Goal: Obtain resource: Download file/media

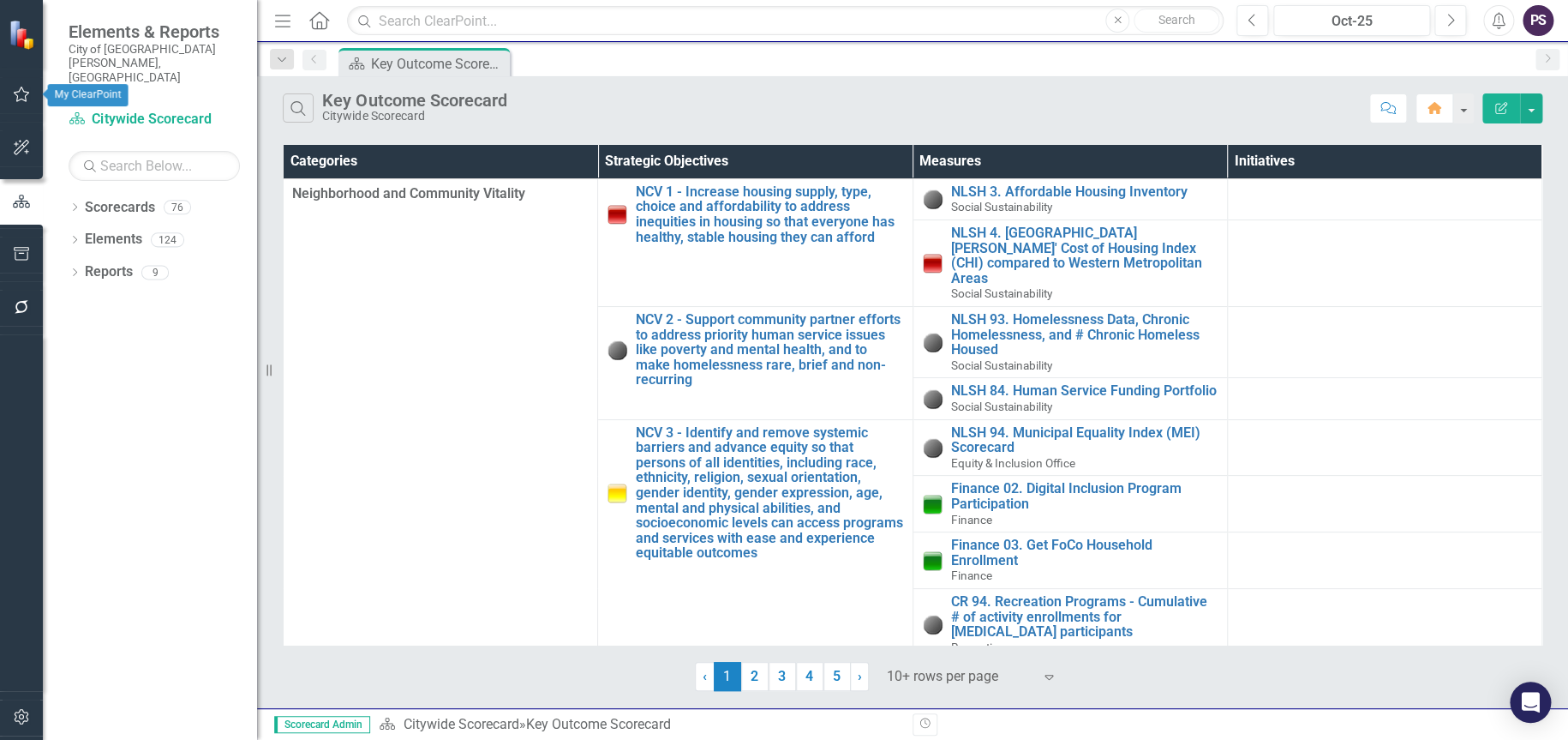
click at [21, 96] on icon "button" at bounding box center [22, 94] width 18 height 14
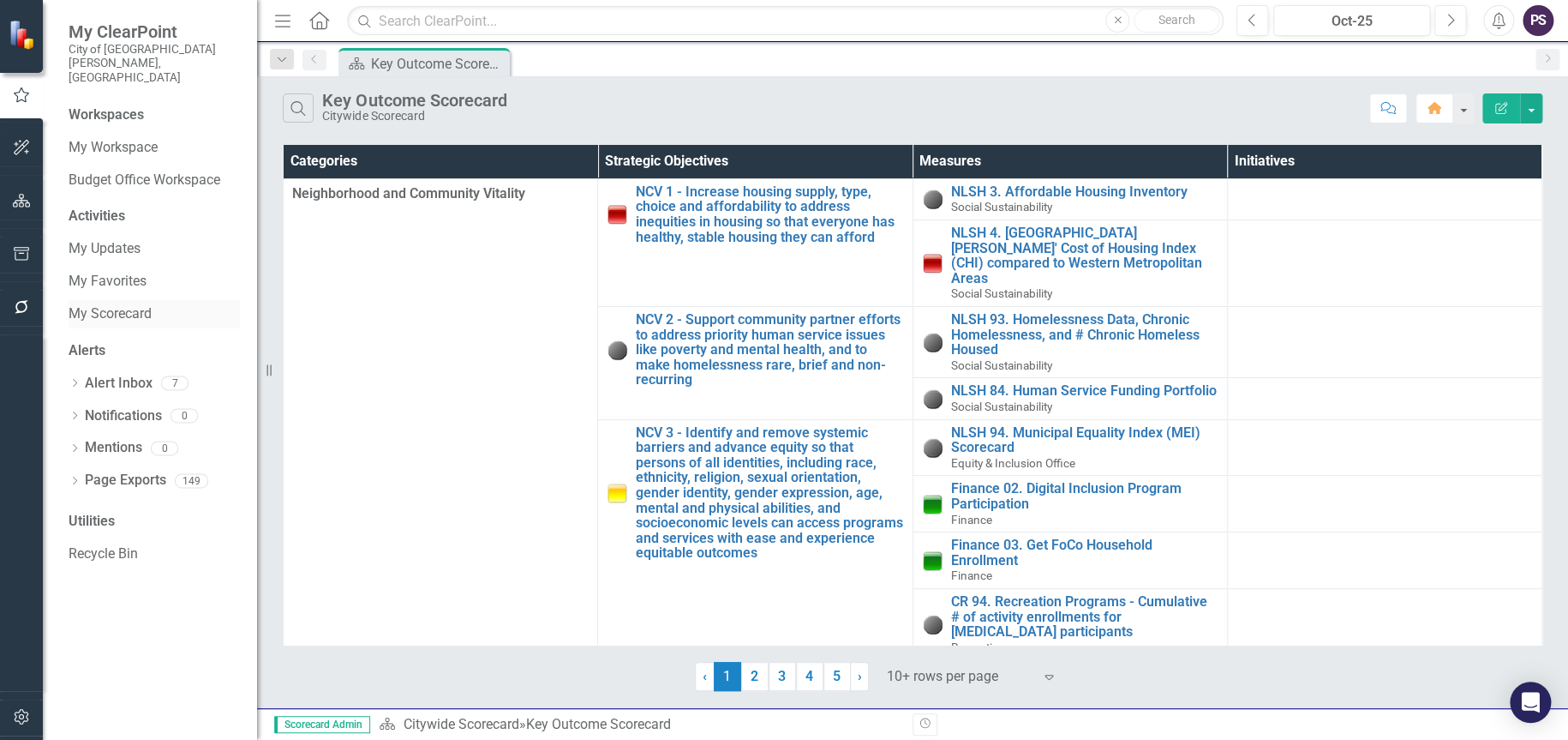
click at [120, 305] on link "My Scorecard" at bounding box center [154, 315] width 171 height 20
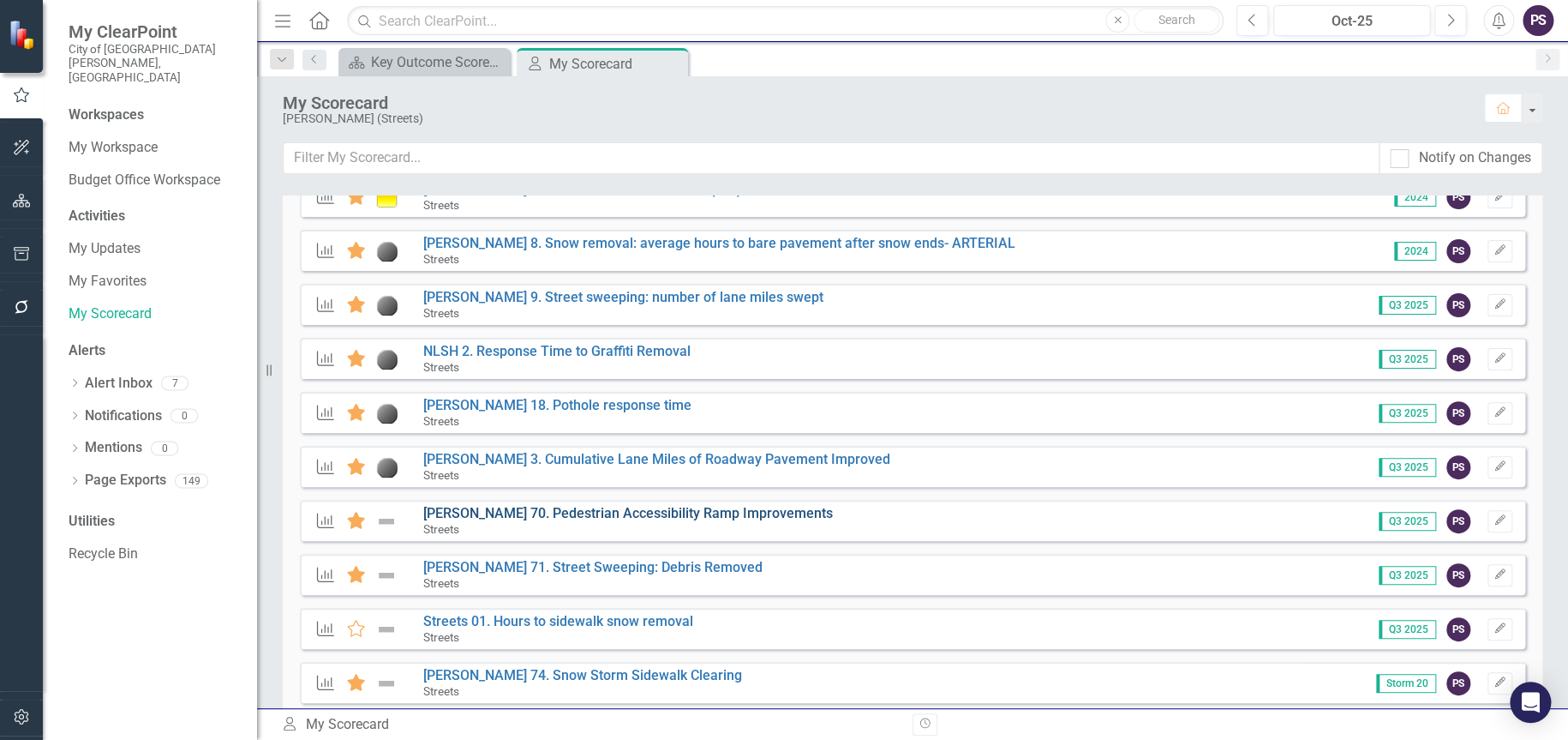
scroll to position [257, 0]
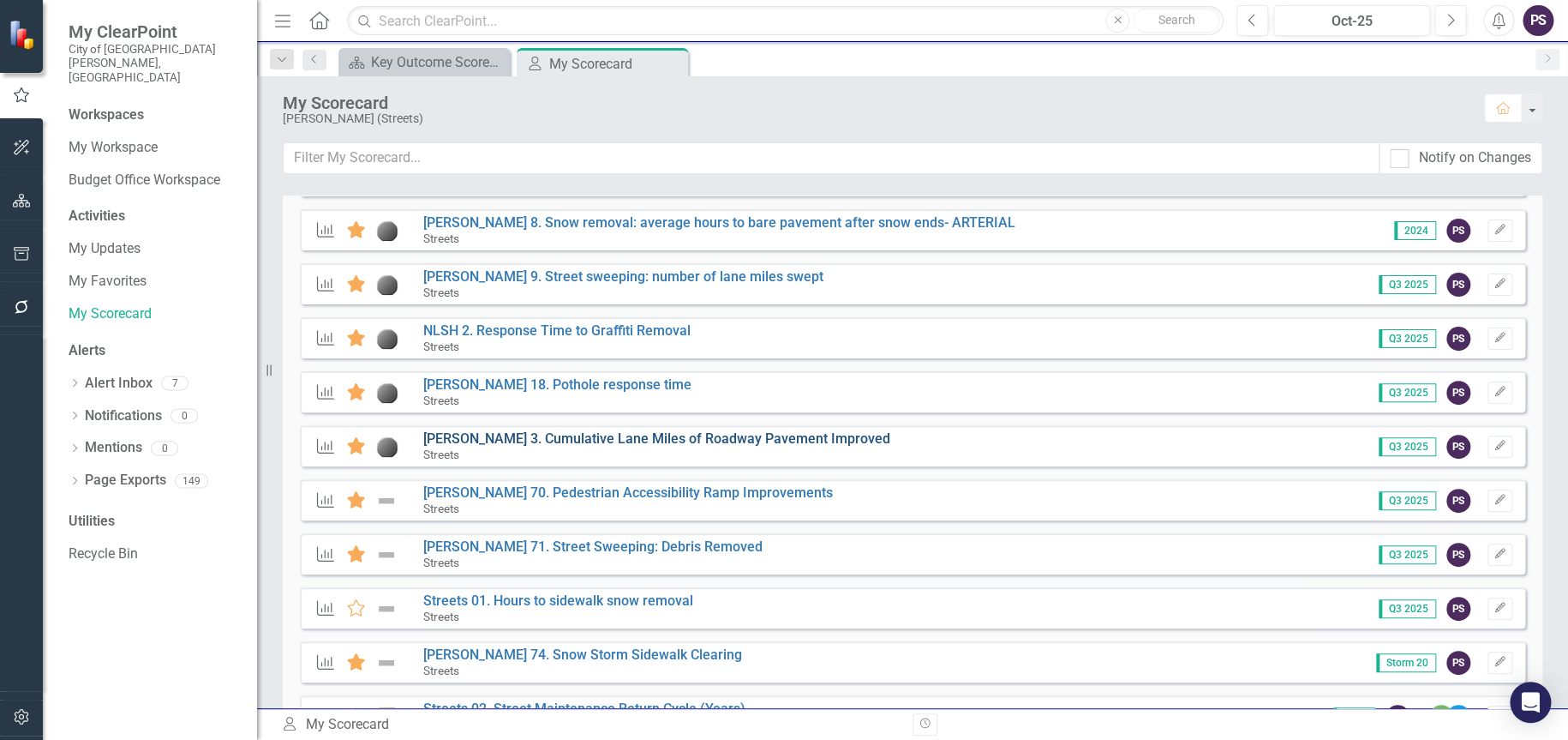
click at [553, 437] on link "[PERSON_NAME] 3. Cumulative Lane Miles of Roadway Pavement Improved" at bounding box center [657, 439] width 467 height 16
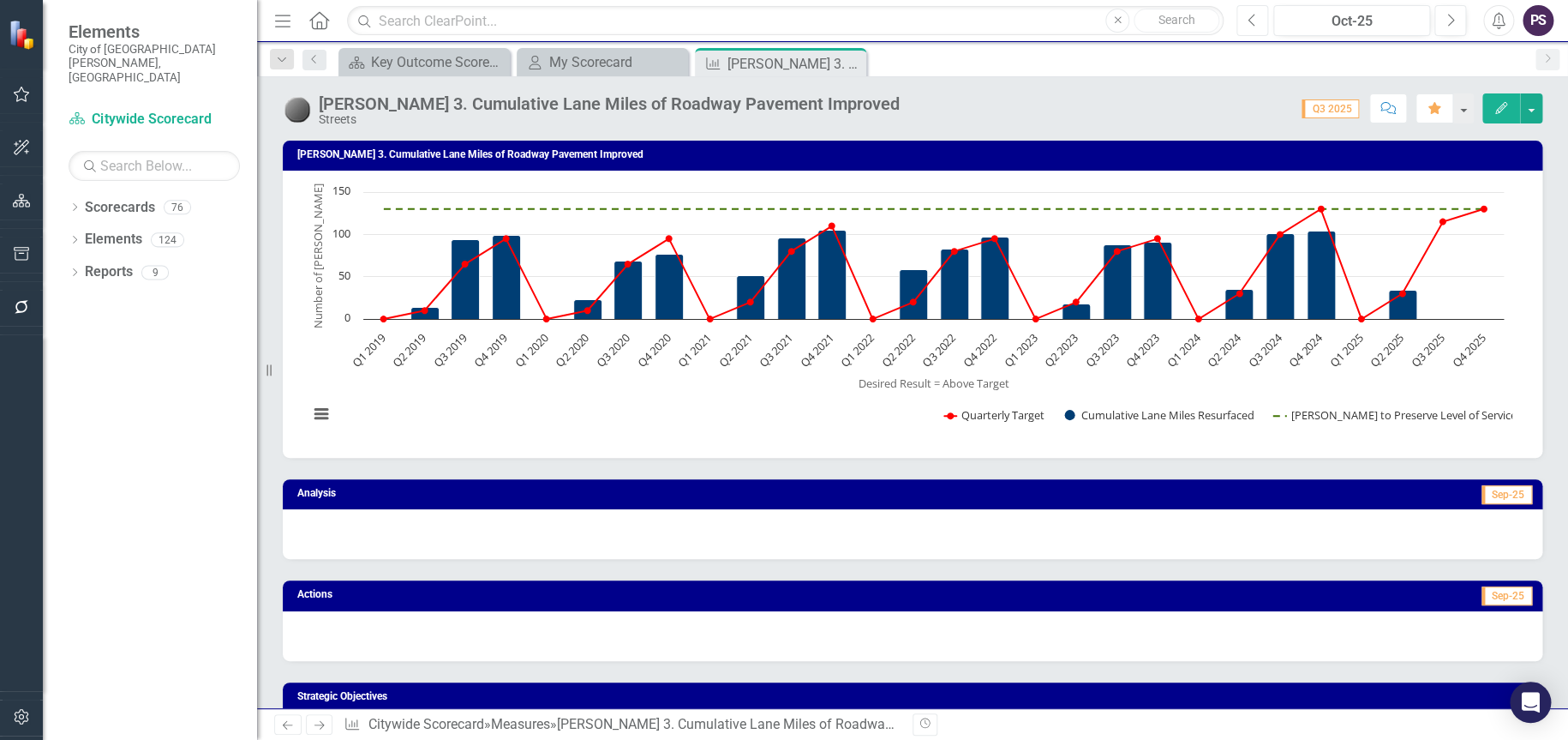
click at [1254, 20] on icon "Previous" at bounding box center [1252, 20] width 9 height 16
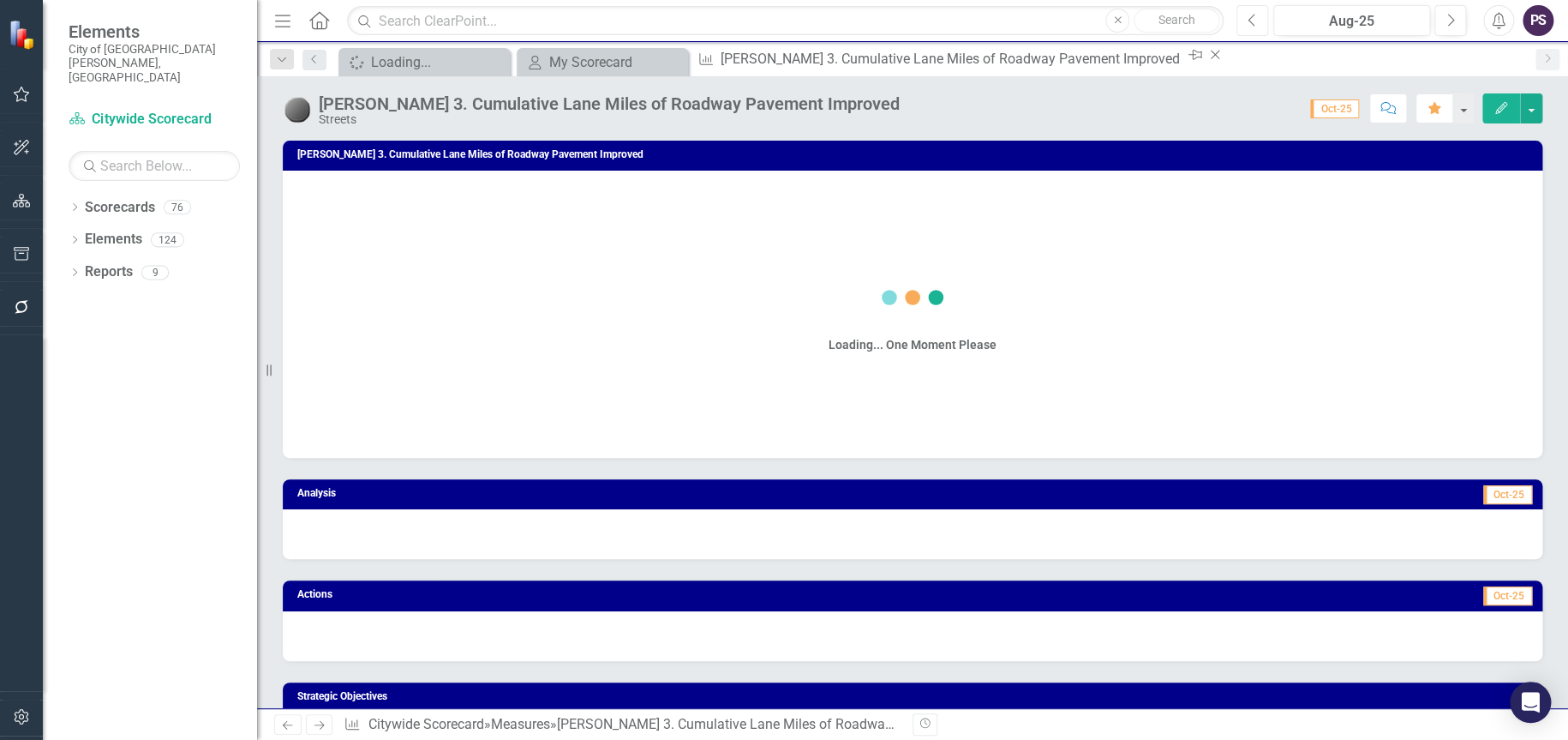
click at [1254, 20] on icon "Previous" at bounding box center [1252, 20] width 9 height 16
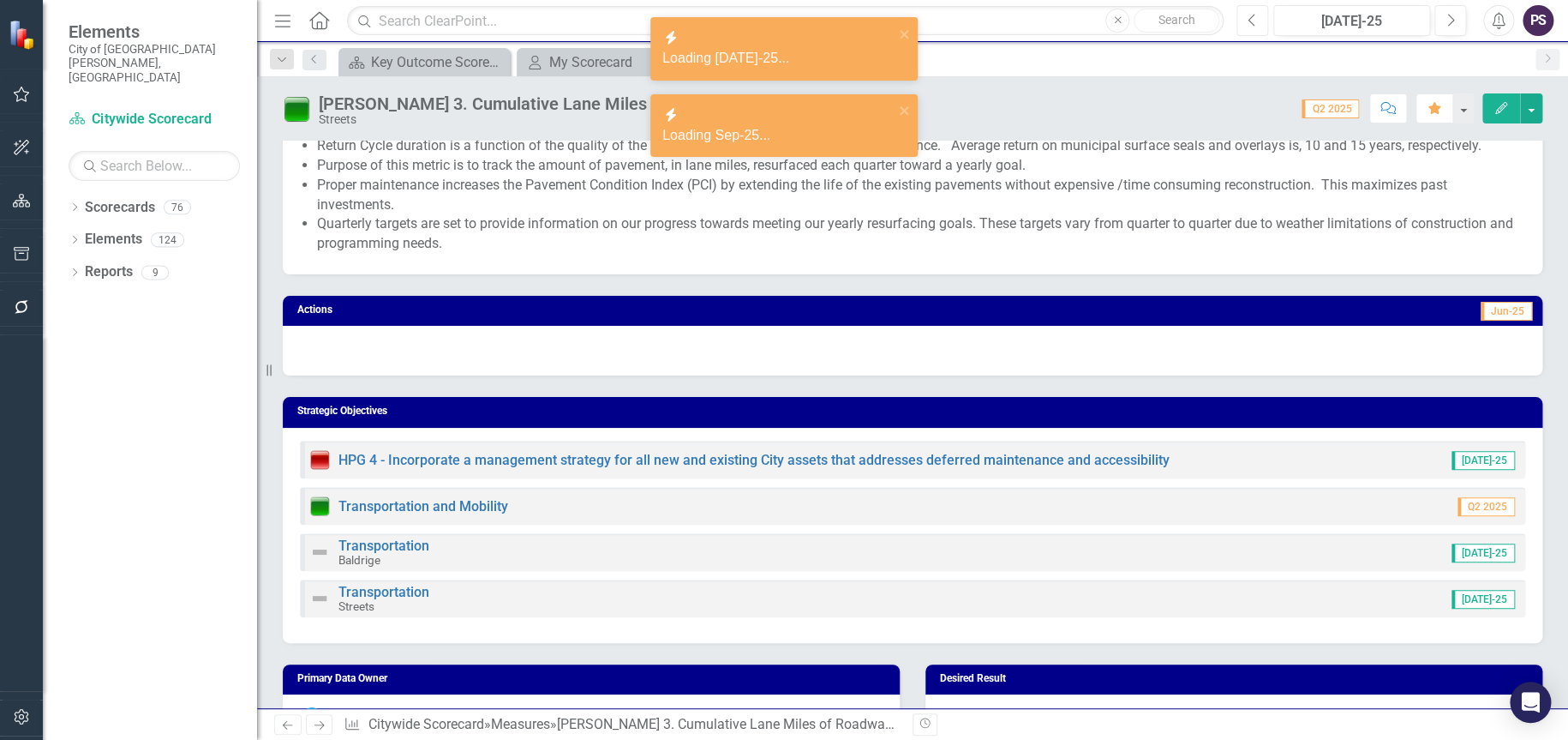
scroll to position [86, 0]
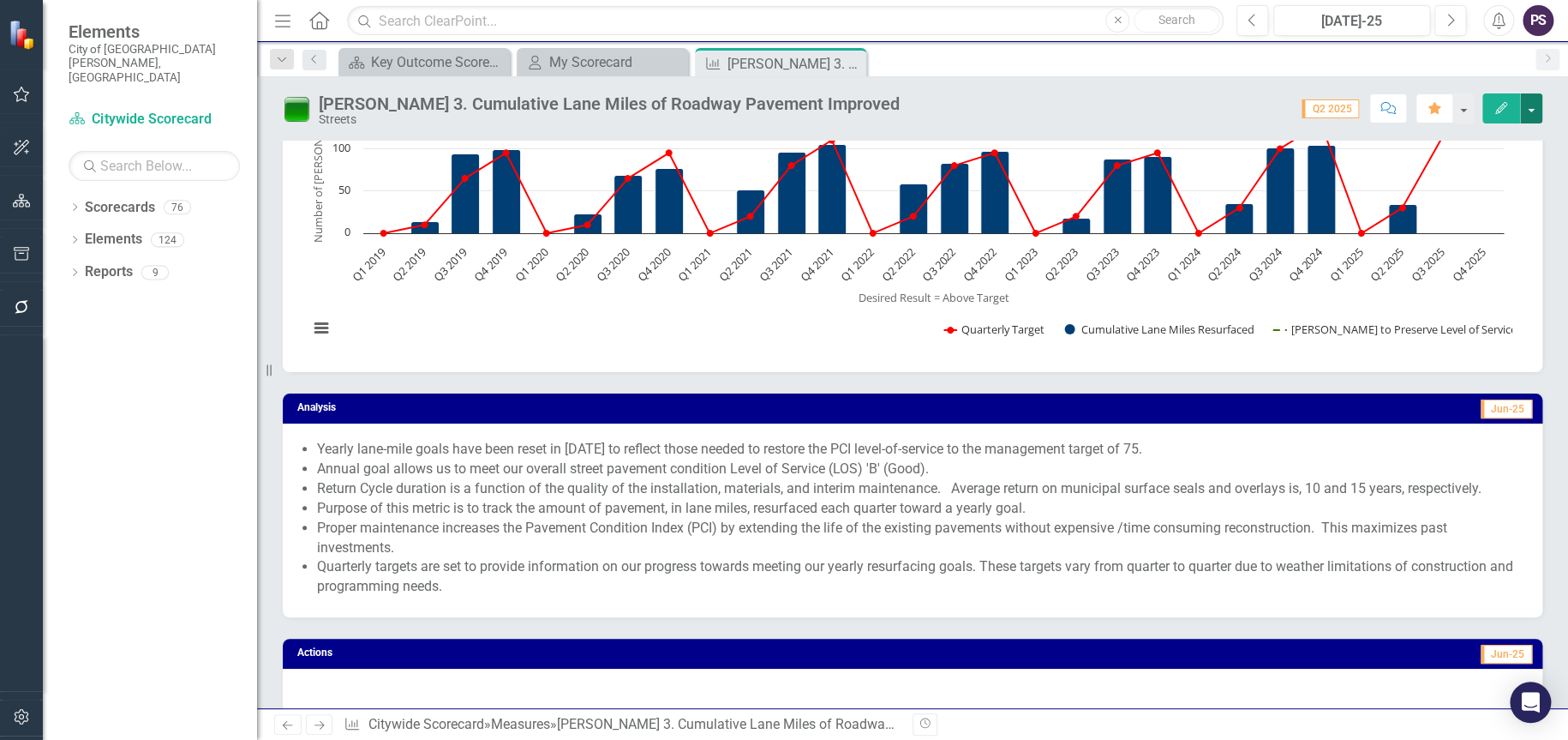
click at [1532, 109] on button "button" at bounding box center [1532, 108] width 22 height 30
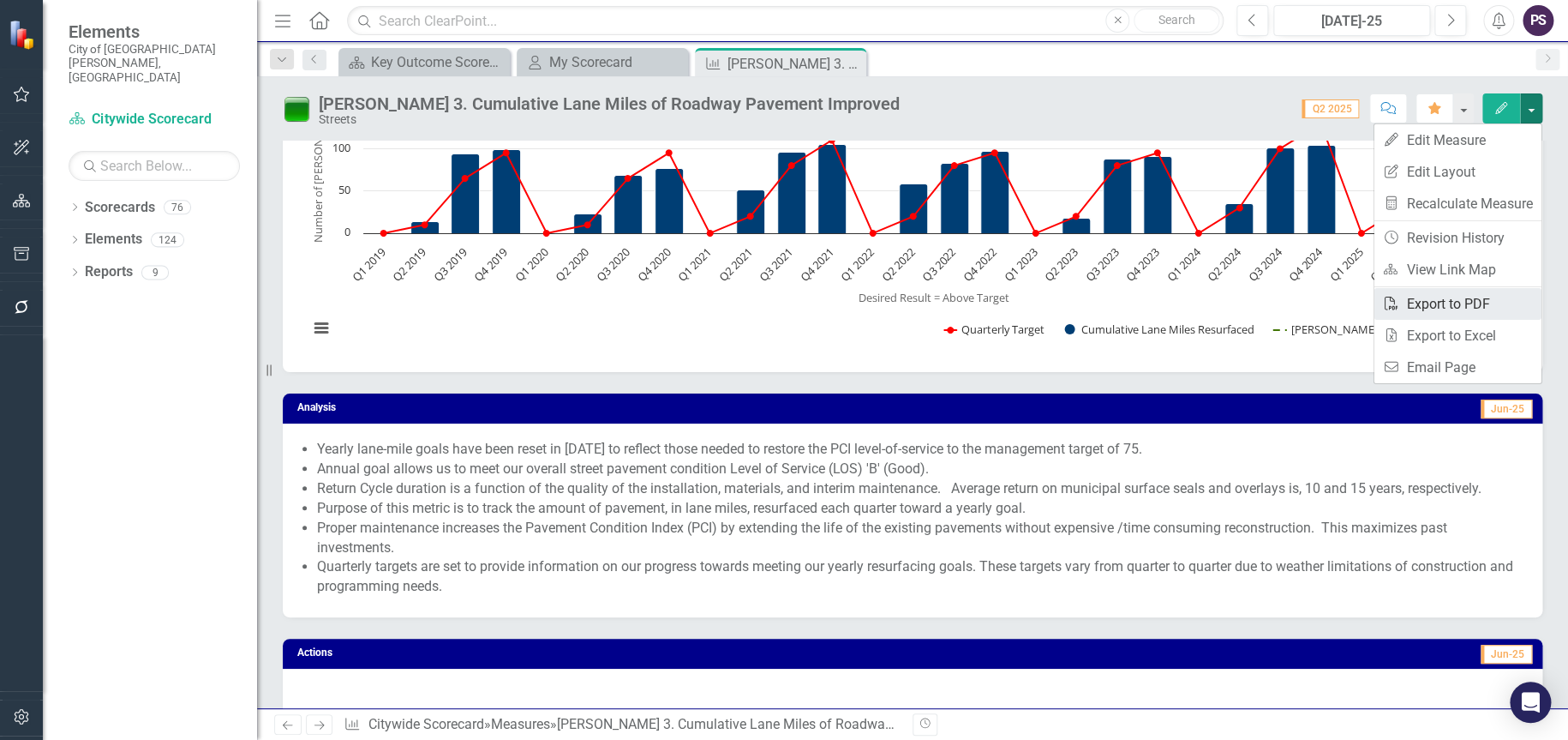
click at [1441, 305] on link "PDF Export to PDF" at bounding box center [1458, 304] width 167 height 32
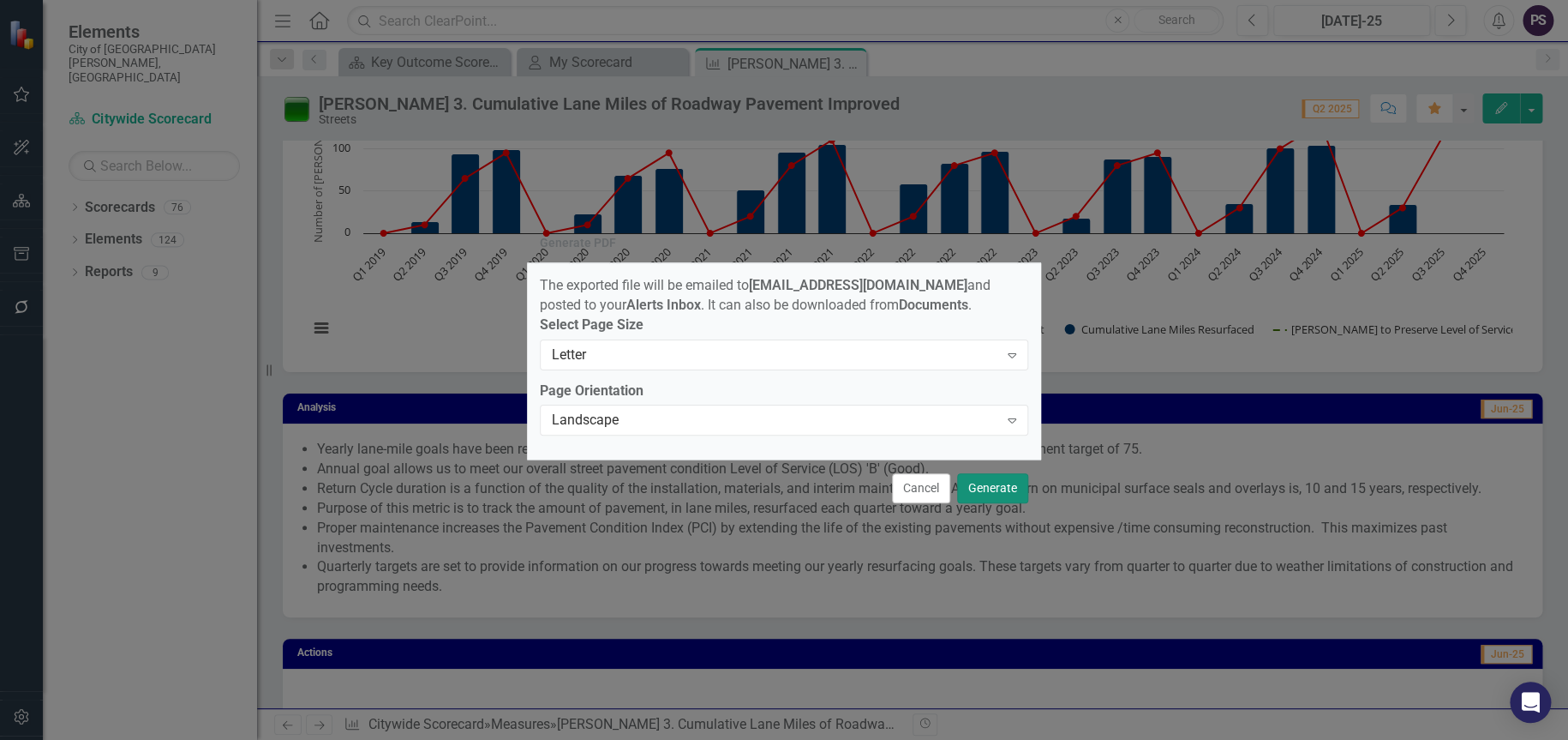
drag, startPoint x: 994, startPoint y: 496, endPoint x: 973, endPoint y: 460, distance: 41.7
click at [994, 495] on button "Generate" at bounding box center [992, 488] width 71 height 30
